Goal: Navigation & Orientation: Find specific page/section

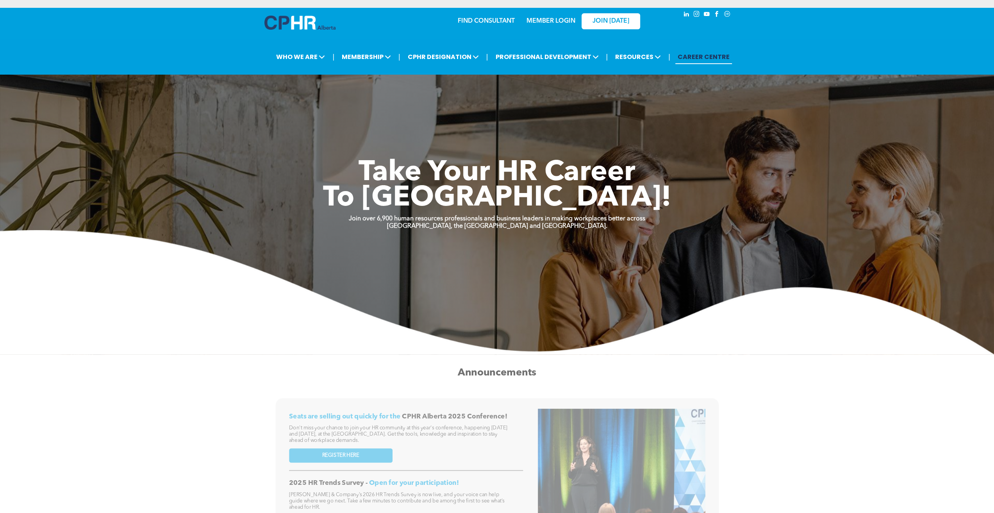
click at [543, 24] on link "MEMBER LOGIN" at bounding box center [550, 21] width 49 height 6
click at [541, 22] on link "MEMBER LOGIN" at bounding box center [550, 21] width 49 height 6
click at [498, 24] on div "MEMBER LOGIN" at bounding box center [534, 21] width 72 height 25
click at [499, 21] on div "MEMBER LOGIN" at bounding box center [534, 21] width 72 height 25
click at [706, 59] on link "CAREER CENTRE" at bounding box center [703, 57] width 57 height 14
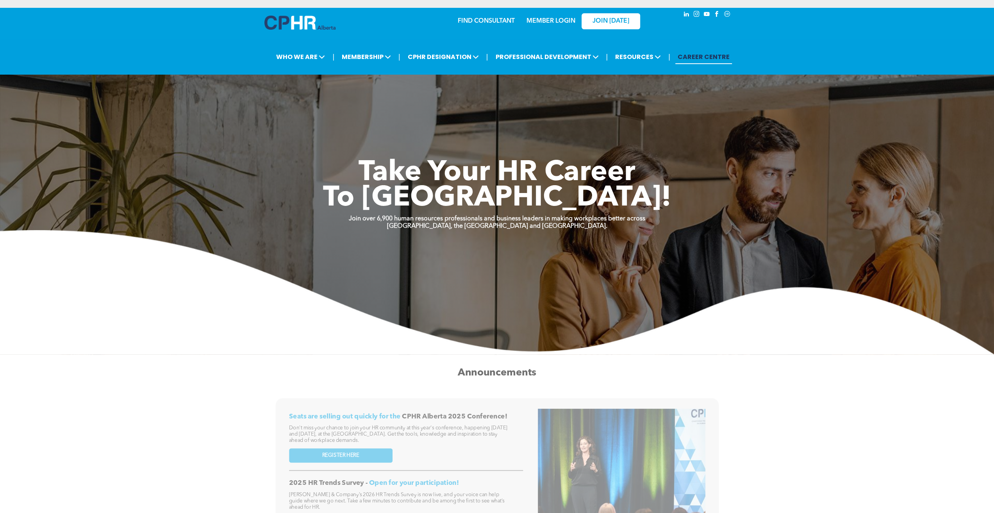
click at [562, 20] on link "MEMBER LOGIN" at bounding box center [550, 21] width 49 height 6
click at [562, 21] on link "MEMBER LOGIN" at bounding box center [550, 21] width 49 height 6
